Goal: Information Seeking & Learning: Learn about a topic

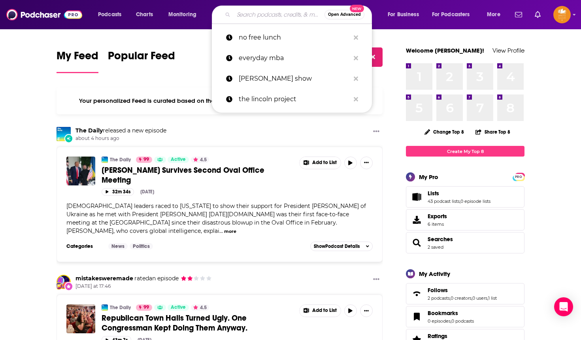
click at [238, 12] on input "Search podcasts, credits, & more..." at bounding box center [278, 14] width 91 height 13
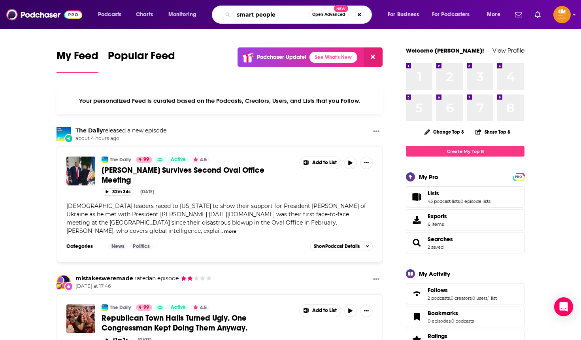
type input "smart people"
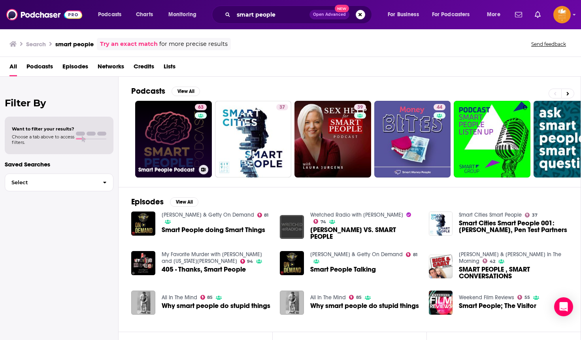
click at [179, 130] on link "63 Smart People Podcast" at bounding box center [173, 139] width 77 height 77
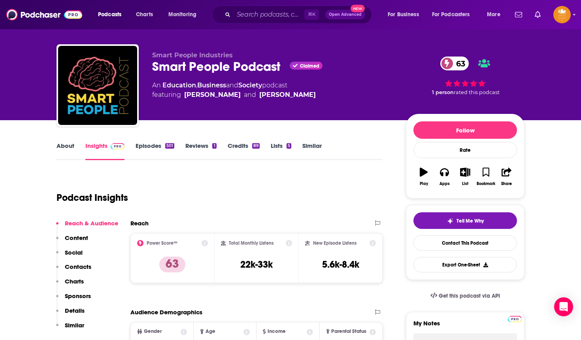
scroll to position [14, 0]
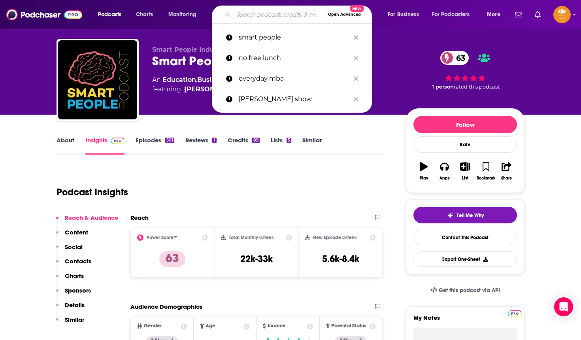
click at [238, 13] on input "Search podcasts, credits, & more..." at bounding box center [278, 14] width 91 height 13
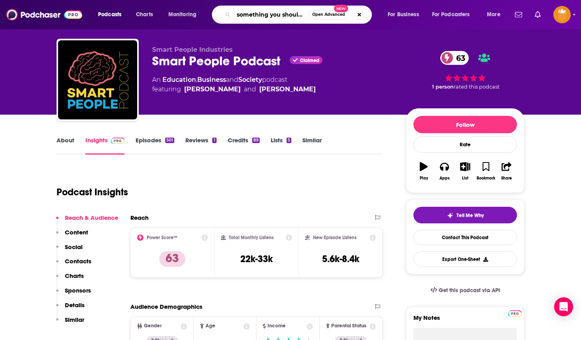
type input "something you should know"
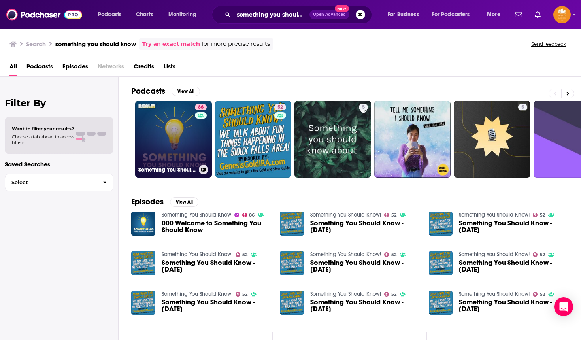
click at [166, 116] on link "86 Something You Should Know" at bounding box center [173, 139] width 77 height 77
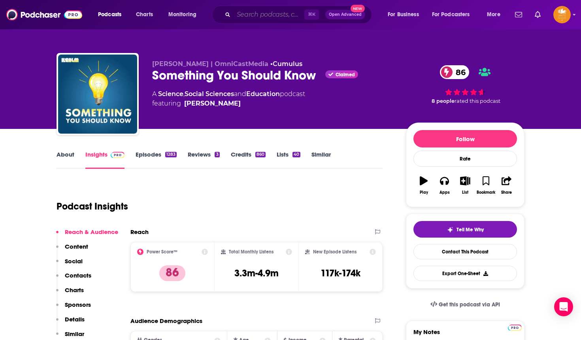
click at [241, 13] on input "Search podcasts, credits, & more..." at bounding box center [268, 14] width 71 height 13
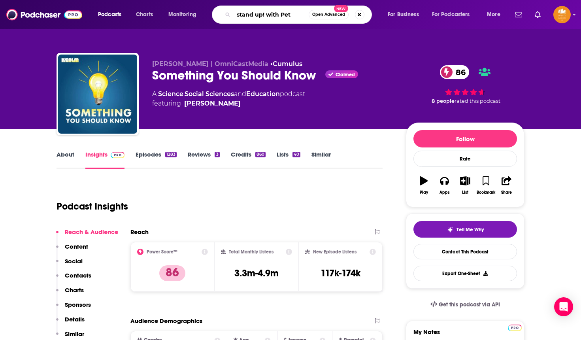
type input "stand up! with [PERSON_NAME]"
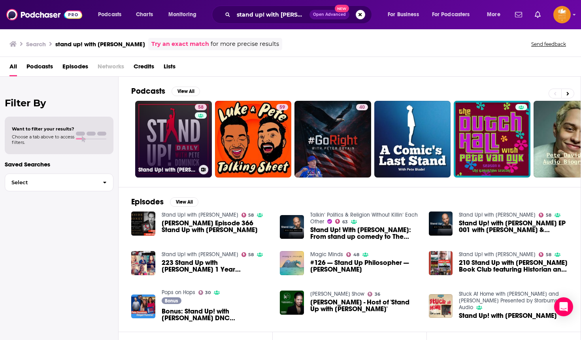
click at [187, 117] on link "58 Stand Up! with [PERSON_NAME]" at bounding box center [173, 139] width 77 height 77
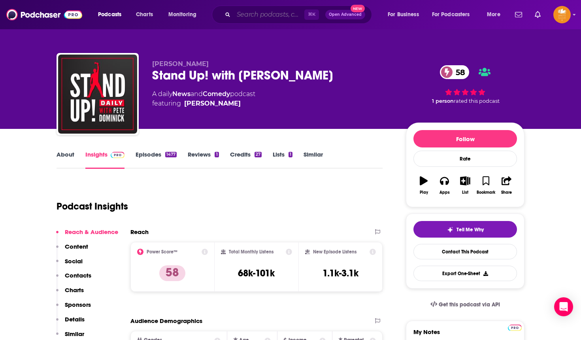
click at [241, 14] on input "Search podcasts, credits, & more..." at bounding box center [268, 14] width 71 height 13
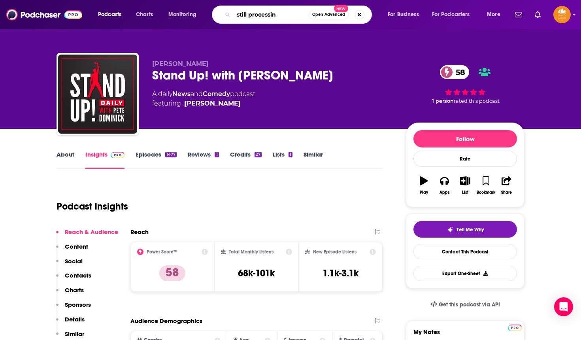
type input "still processing"
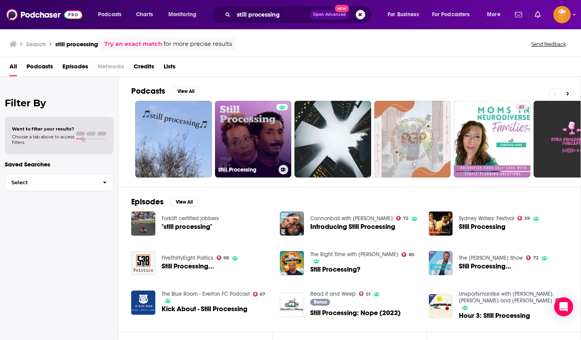
click at [250, 115] on link "Still Processing" at bounding box center [253, 139] width 77 height 77
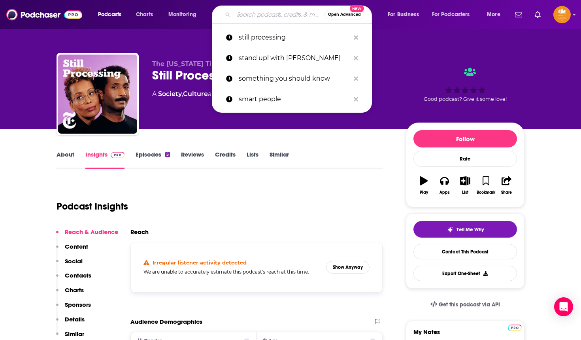
click at [247, 17] on input "Search podcasts, credits, & more..." at bounding box center [278, 14] width 91 height 13
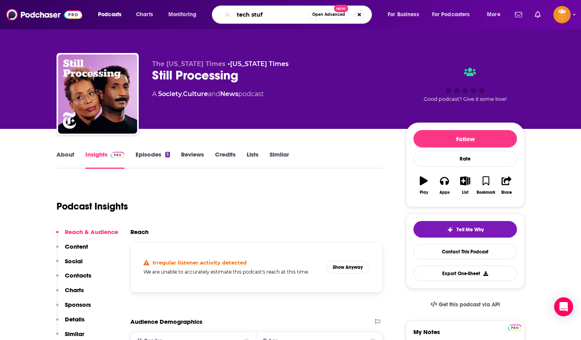
type input "tech stuff"
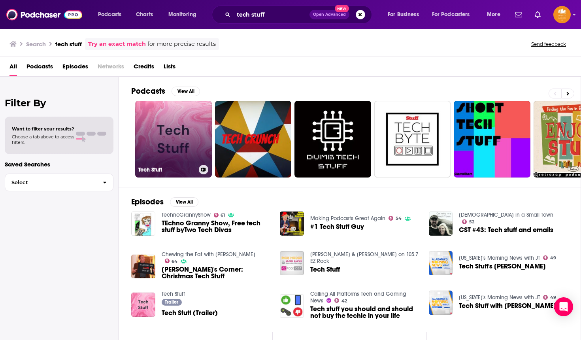
click at [182, 124] on link "Tech Stuff" at bounding box center [173, 139] width 77 height 77
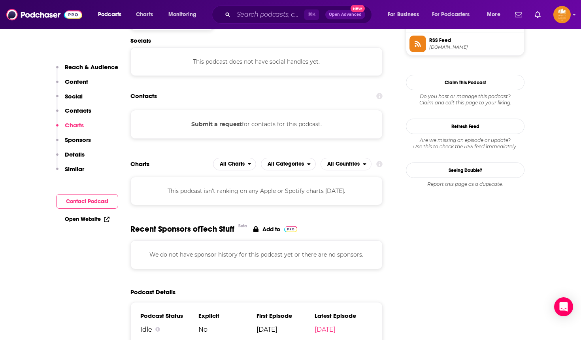
scroll to position [547, 0]
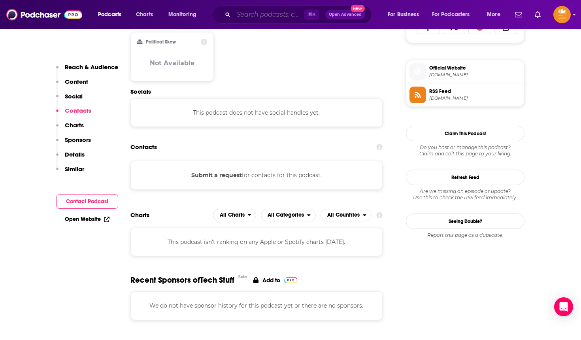
click at [239, 16] on input "Search podcasts, credits, & more..." at bounding box center [268, 14] width 71 height 13
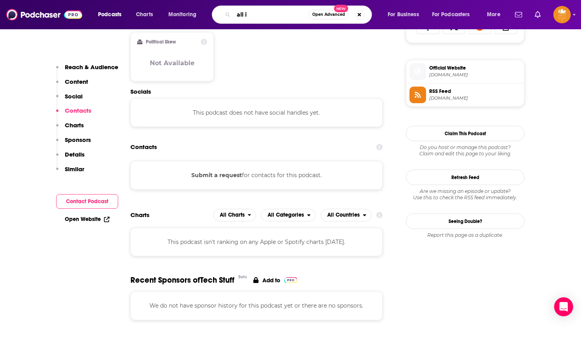
type input "all in"
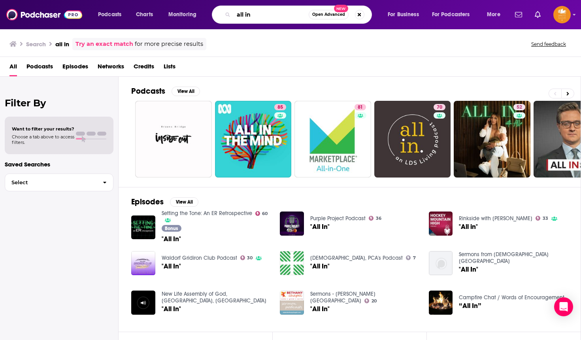
click at [258, 17] on input "all in" at bounding box center [270, 14] width 75 height 13
type input "all in with [GEOGRAPHIC_DATA]"
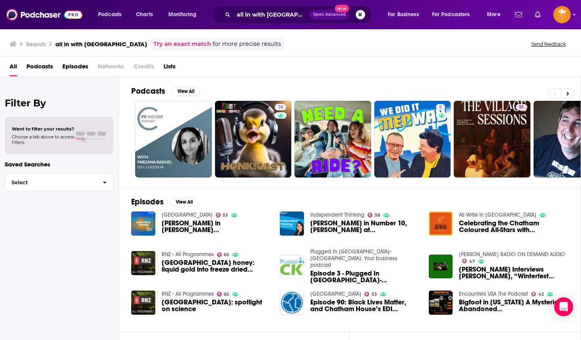
click at [199, 225] on span "[PERSON_NAME] in [PERSON_NAME][GEOGRAPHIC_DATA], [PERSON_NAME] at [GEOGRAPHIC_D…" at bounding box center [216, 226] width 109 height 13
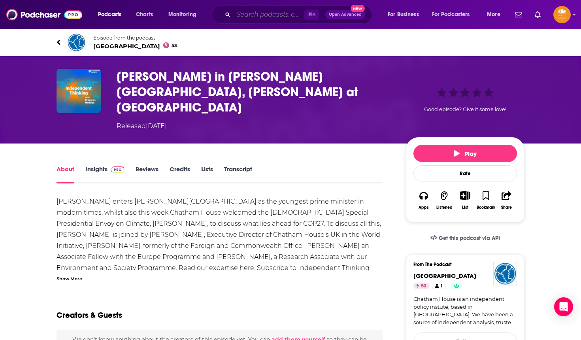
click at [242, 15] on input "Search podcasts, credits, & more..." at bounding box center [268, 14] width 71 height 13
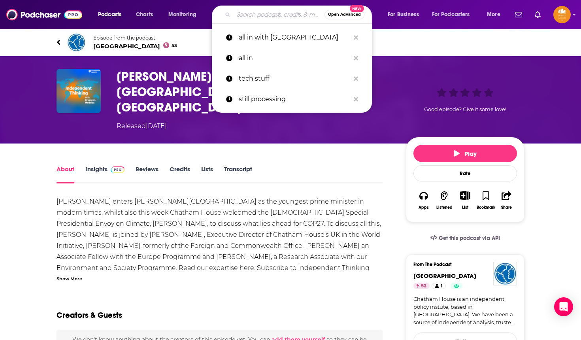
paste input "All-In with [PERSON_NAME], [PERSON_NAME] and [PERSON_NAME]"
type input "All-In with [PERSON_NAME], [PERSON_NAME] and [PERSON_NAME]"
